Goal: Navigation & Orientation: Find specific page/section

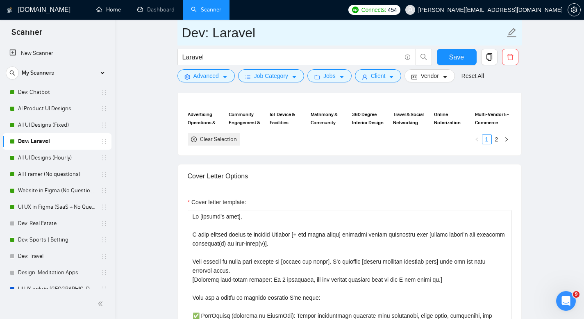
scroll to position [863, 0]
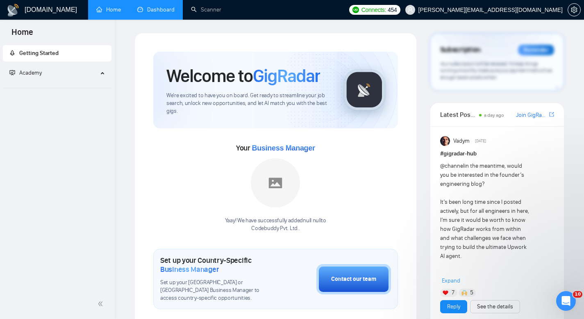
click at [161, 9] on link "Dashboard" at bounding box center [155, 9] width 37 height 7
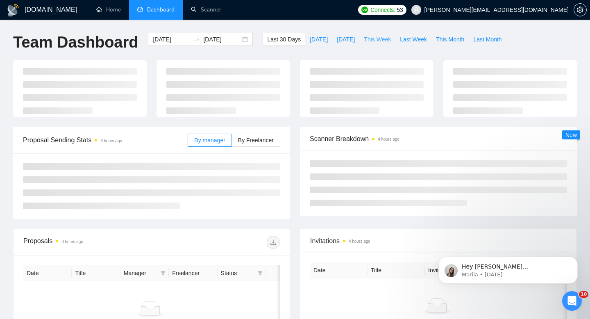
click at [372, 38] on span "This Week" at bounding box center [377, 39] width 27 height 9
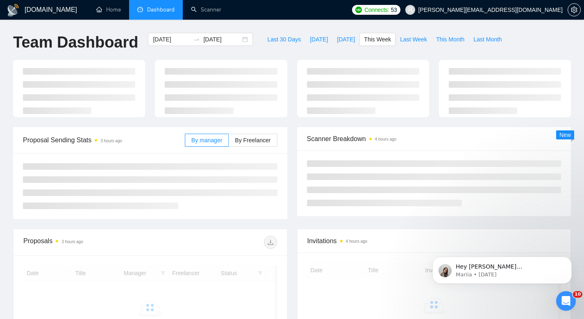
type input "2025-10-13"
type input "2025-10-19"
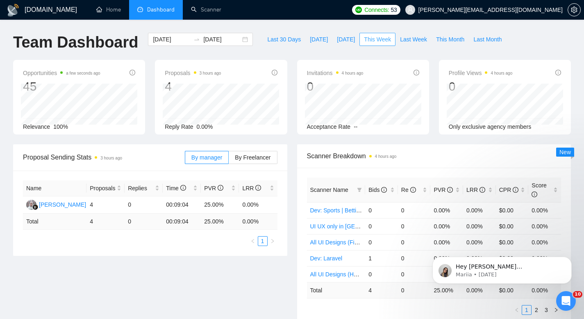
click at [372, 38] on span "This Week" at bounding box center [377, 39] width 27 height 9
click at [348, 11] on ul "Home Dashboard Scanner" at bounding box center [216, 10] width 263 height 20
click at [206, 6] on link "Scanner" at bounding box center [206, 9] width 30 height 7
